Goal: Information Seeking & Learning: Learn about a topic

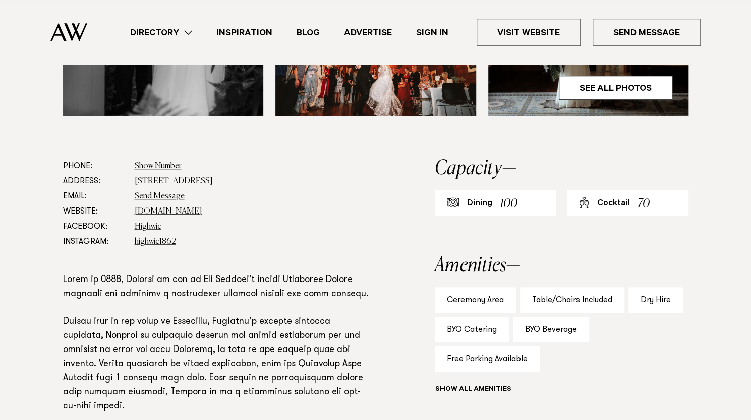
scroll to position [486, 0]
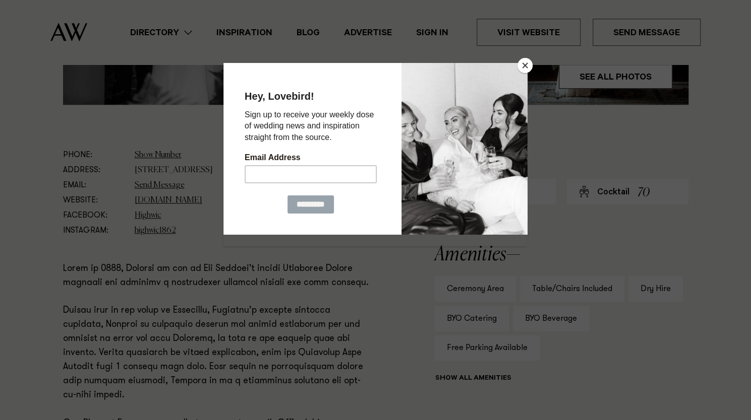
click at [521, 65] on button "Close" at bounding box center [524, 65] width 15 height 15
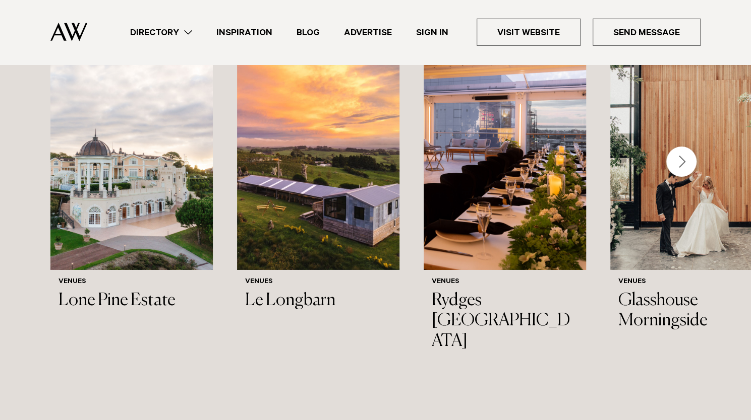
scroll to position [1890, 0]
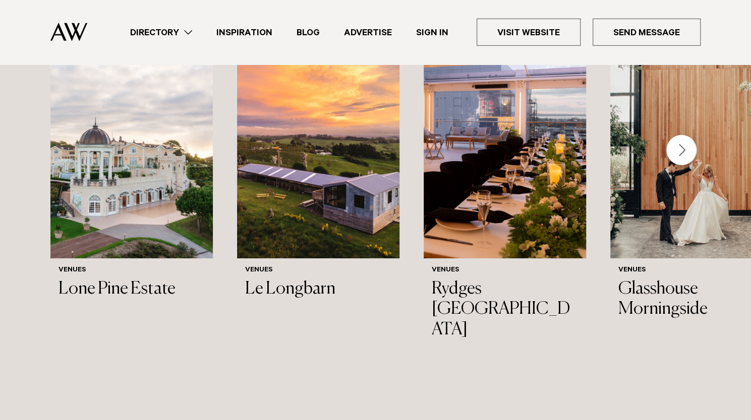
click at [682, 143] on div "Next slide" at bounding box center [681, 150] width 30 height 30
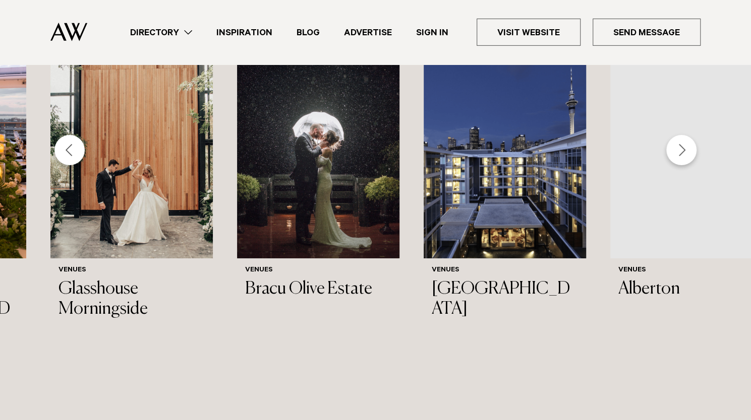
click at [682, 143] on div "Next slide" at bounding box center [681, 150] width 30 height 30
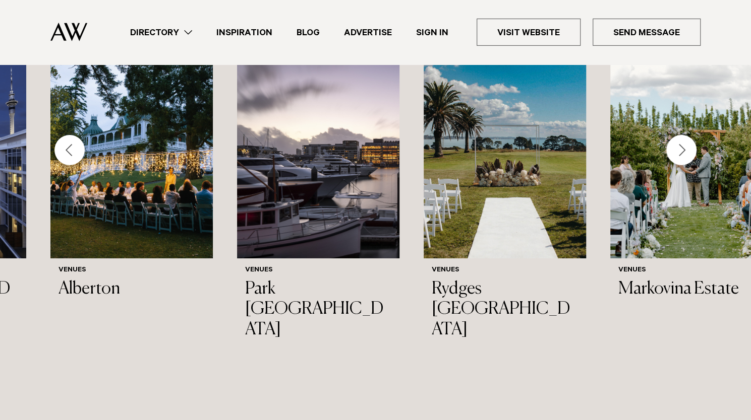
click at [688, 149] on div "Next slide" at bounding box center [681, 150] width 30 height 30
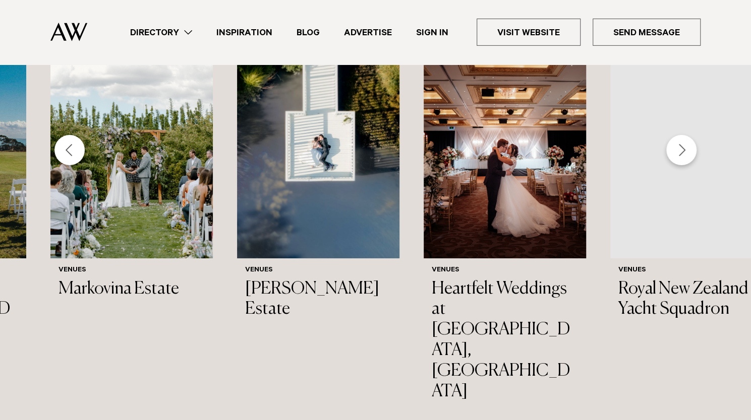
click at [677, 139] on div "Next slide" at bounding box center [681, 150] width 30 height 30
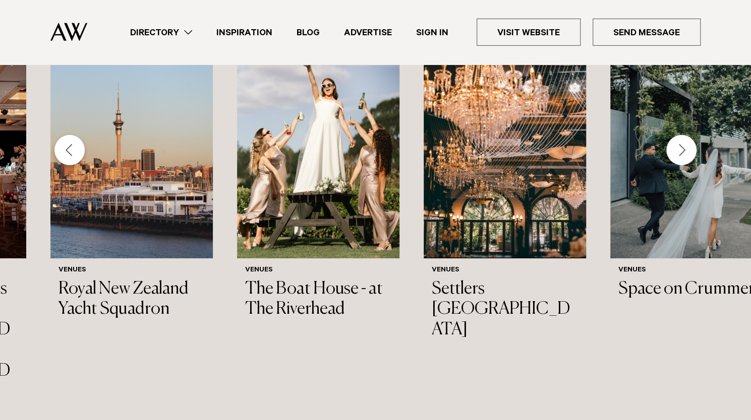
click at [683, 149] on div "Next slide" at bounding box center [681, 150] width 30 height 30
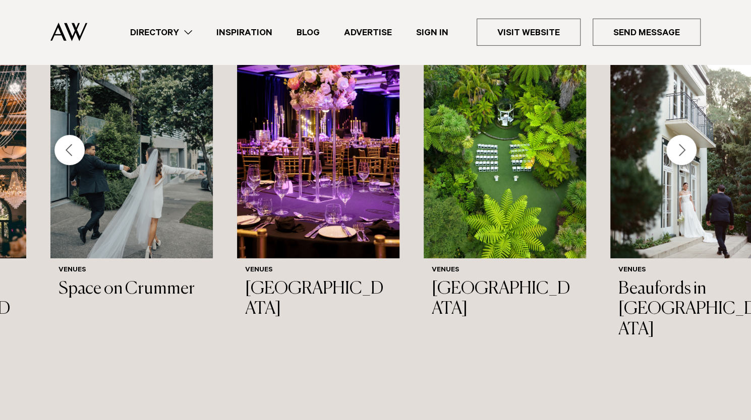
click at [673, 142] on div "Next slide" at bounding box center [681, 150] width 30 height 30
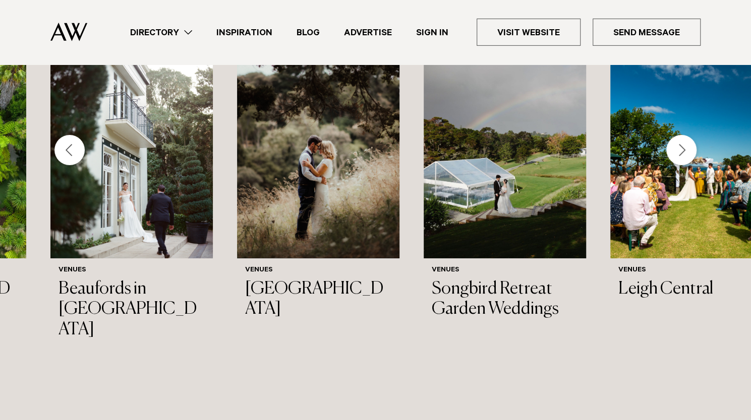
click at [684, 143] on div "Next slide" at bounding box center [681, 150] width 30 height 30
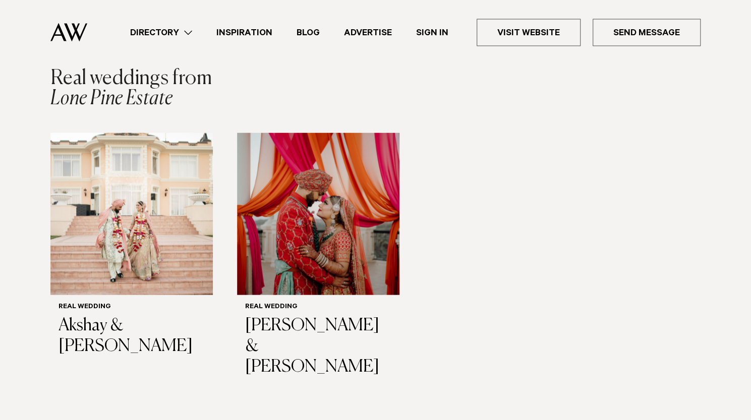
scroll to position [1054, 0]
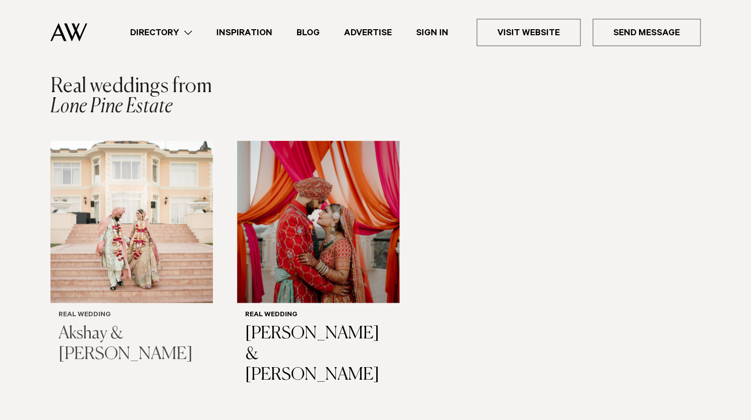
click at [121, 205] on img "1 / 2" at bounding box center [131, 222] width 162 height 162
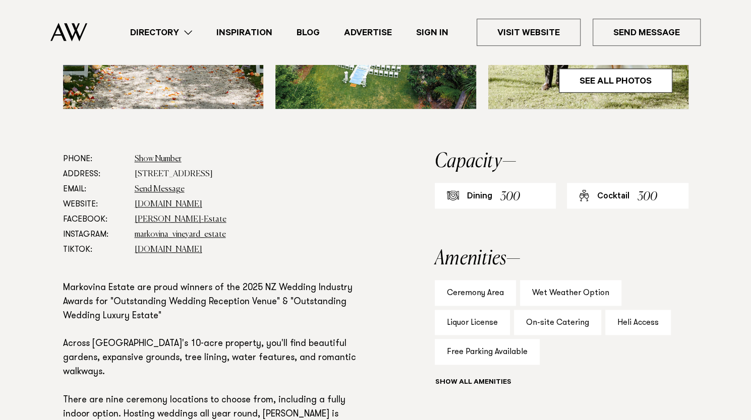
scroll to position [481, 0]
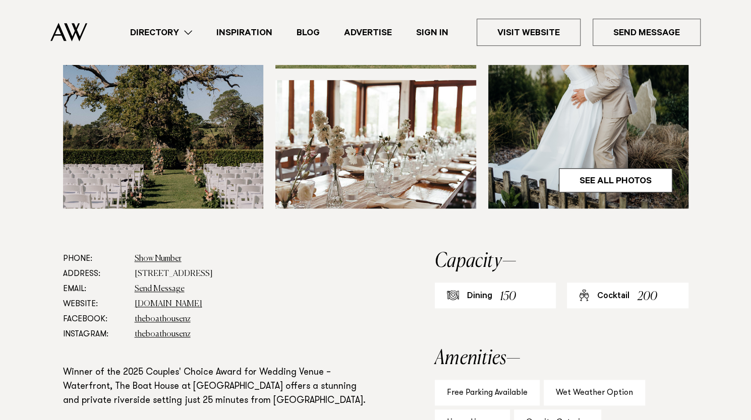
scroll to position [495, 0]
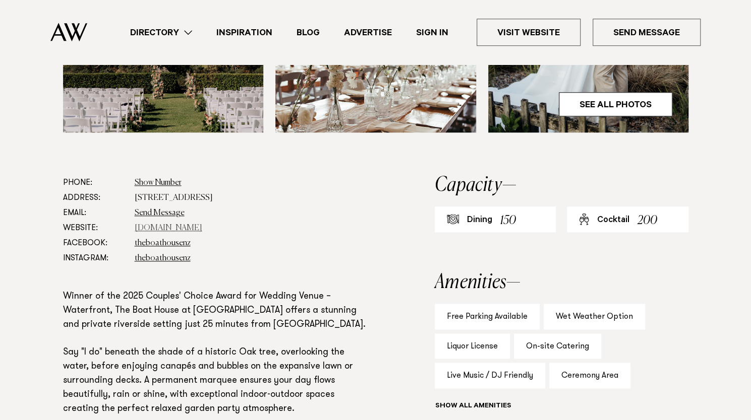
click at [190, 228] on link "www.theriverhead.co.nz" at bounding box center [169, 228] width 68 height 8
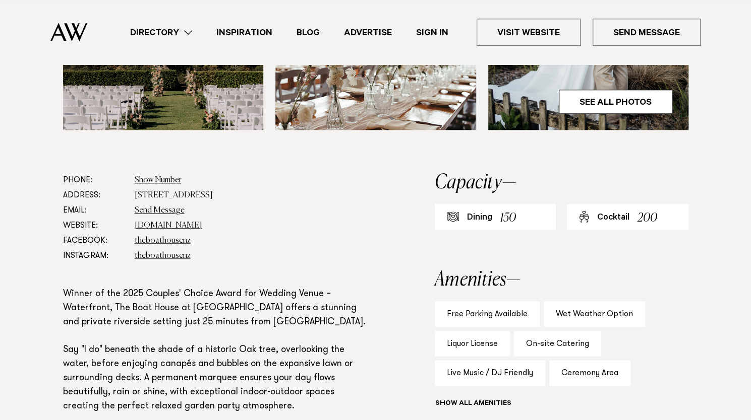
scroll to position [497, 0]
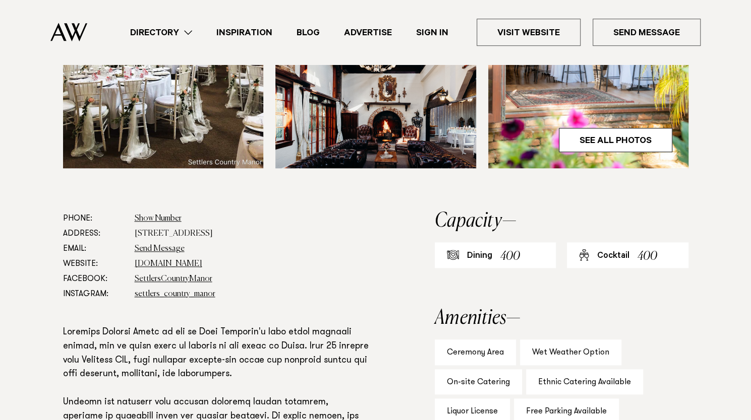
scroll to position [481, 0]
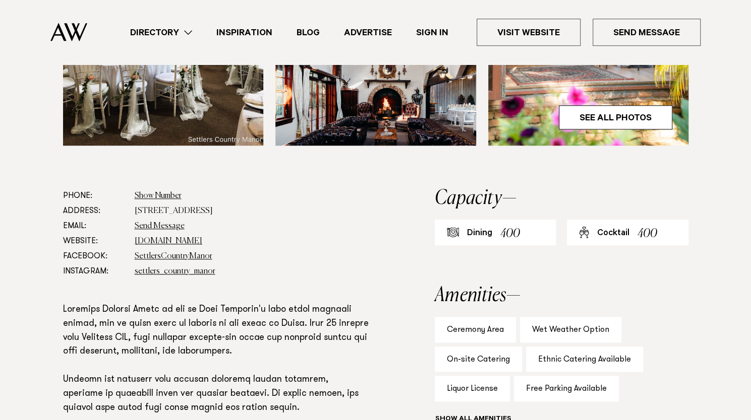
click at [207, 234] on dd "www.settlerscountrymanor.co.nz" at bounding box center [252, 241] width 235 height 15
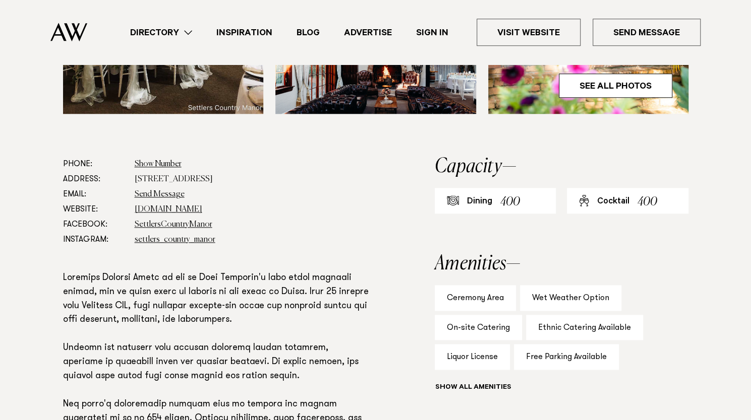
scroll to position [511, 0]
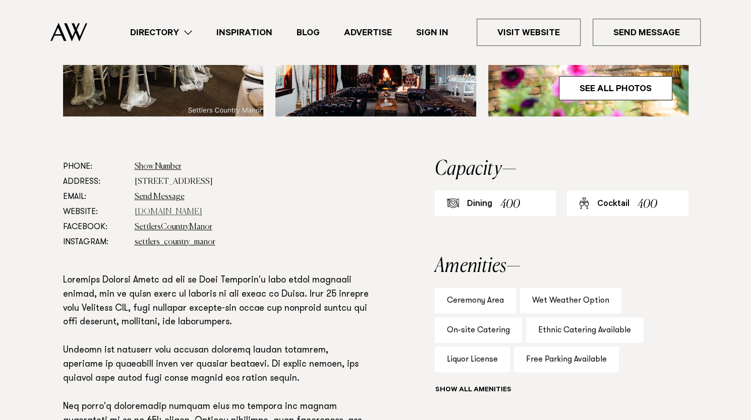
click at [202, 208] on link "www.settlerscountrymanor.co.nz" at bounding box center [169, 212] width 68 height 8
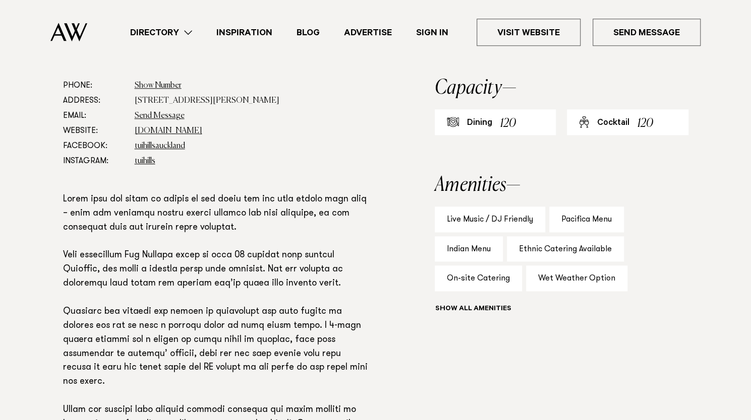
scroll to position [555, 0]
click at [159, 132] on link "tuihills.co.nz" at bounding box center [169, 132] width 68 height 8
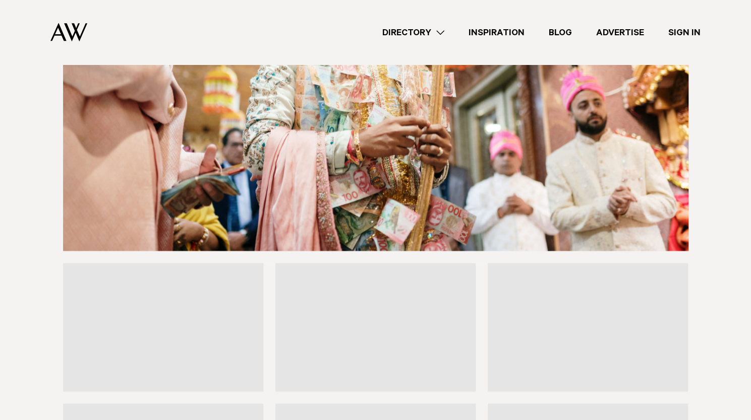
scroll to position [2844, 0]
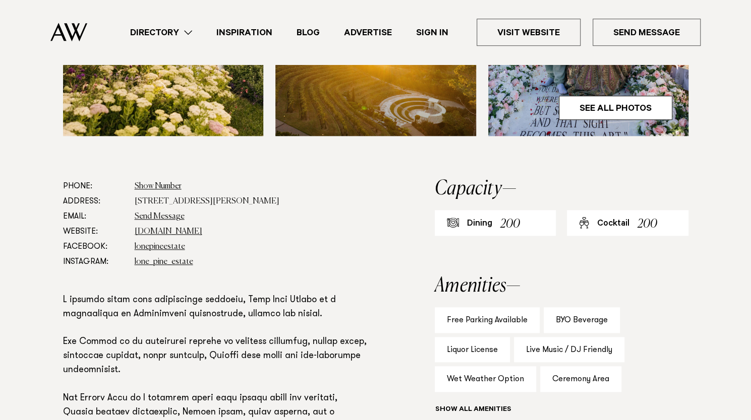
scroll to position [511, 0]
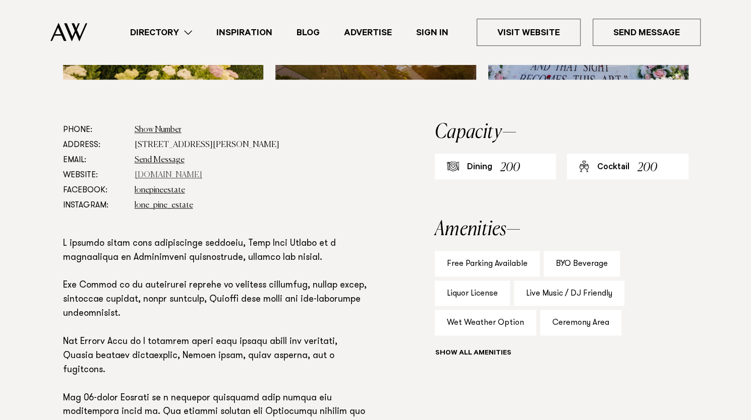
click at [185, 175] on link "[DOMAIN_NAME]" at bounding box center [169, 175] width 68 height 8
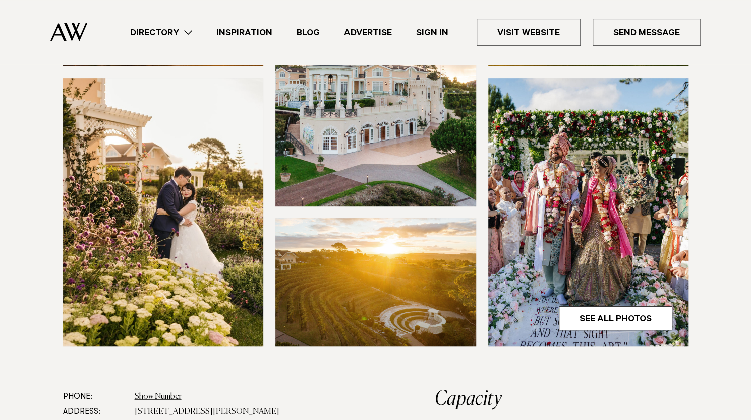
scroll to position [526, 0]
